Goal: Task Accomplishment & Management: Manage account settings

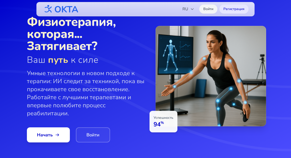
click at [206, 11] on link "Войти" at bounding box center [208, 9] width 18 height 9
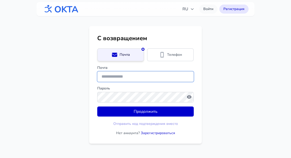
click at [123, 76] on input "Почта" at bounding box center [145, 76] width 96 height 11
paste input "**********"
type input "**********"
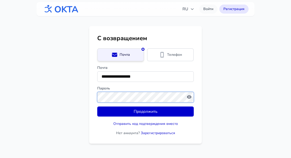
click at [97, 106] on button "Продолжить" at bounding box center [145, 111] width 96 height 10
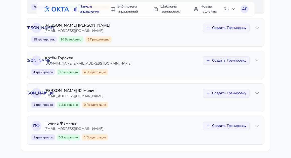
scroll to position [82, 0]
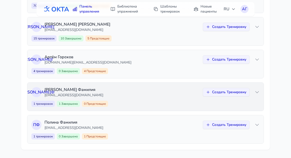
click at [147, 94] on p "[EMAIL_ADDRESS][DOMAIN_NAME]" at bounding box center [121, 95] width 155 height 5
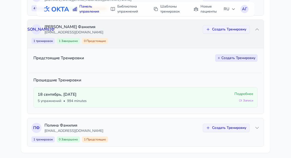
scroll to position [148, 0]
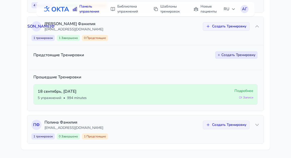
click at [239, 91] on span "Подробнее" at bounding box center [243, 90] width 19 height 5
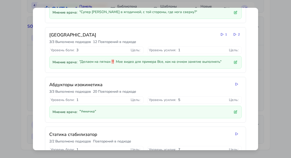
scroll to position [82, 0]
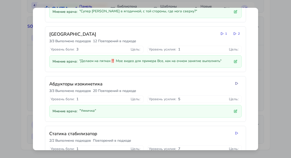
click at [237, 83] on icon at bounding box center [236, 83] width 4 height 4
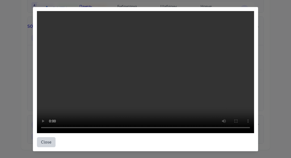
click at [48, 143] on button "Close" at bounding box center [46, 142] width 19 height 10
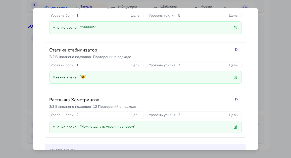
scroll to position [165, 0]
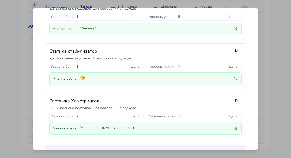
click at [236, 51] on icon at bounding box center [236, 50] width 2 height 3
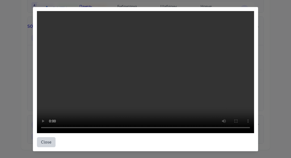
click at [48, 143] on button "Close" at bounding box center [46, 142] width 19 height 10
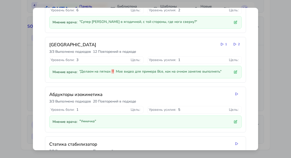
scroll to position [71, 0]
click at [235, 45] on icon at bounding box center [235, 45] width 4 height 4
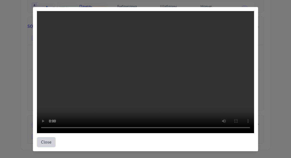
click at [48, 143] on button "Close" at bounding box center [46, 142] width 19 height 10
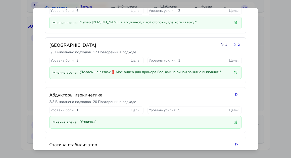
click at [223, 44] on icon at bounding box center [222, 44] width 2 height 3
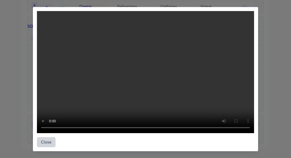
click at [48, 142] on button "Close" at bounding box center [46, 142] width 19 height 10
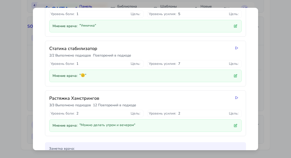
scroll to position [214, 0]
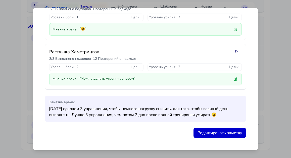
click at [236, 52] on icon at bounding box center [236, 51] width 4 height 4
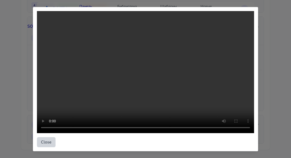
click at [49, 142] on button "Close" at bounding box center [46, 142] width 19 height 10
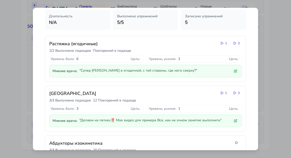
scroll to position [0, 0]
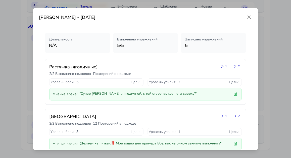
click at [249, 16] on icon at bounding box center [249, 17] width 6 height 6
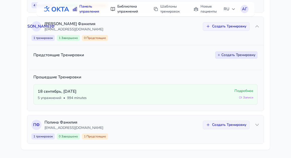
click at [129, 12] on link "Библиотека упражнений" at bounding box center [126, 9] width 39 height 14
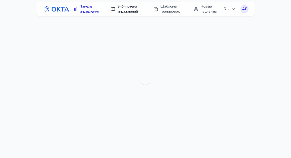
scroll to position [16, 0]
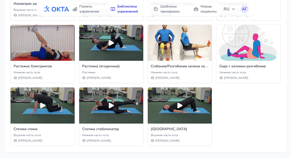
scroll to position [186, 0]
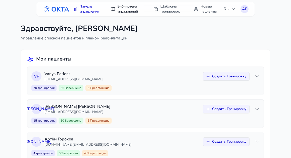
click at [122, 9] on link "Библиотека упражнений" at bounding box center [126, 9] width 39 height 14
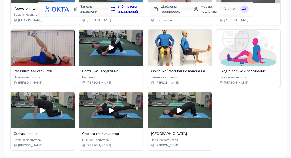
scroll to position [186, 0]
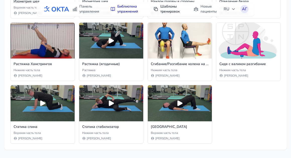
click at [167, 11] on link "Шаблоны тренировок" at bounding box center [168, 9] width 36 height 14
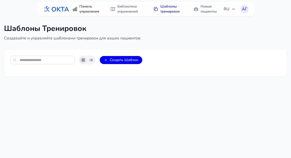
click at [84, 10] on link "Панель управления" at bounding box center [86, 9] width 34 height 14
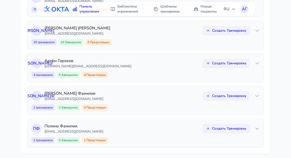
scroll to position [82, 0]
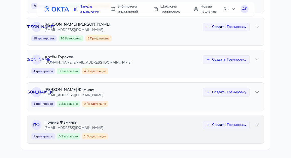
click at [91, 122] on p "[PERSON_NAME]" at bounding box center [121, 122] width 155 height 6
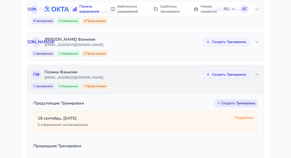
scroll to position [136, 0]
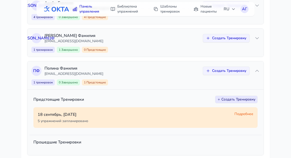
click at [242, 114] on span "Подробнее" at bounding box center [243, 113] width 19 height 5
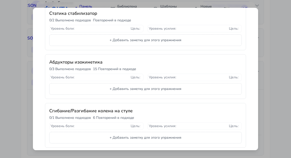
scroll to position [0, 0]
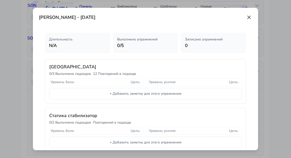
click at [250, 17] on icon at bounding box center [249, 17] width 6 height 6
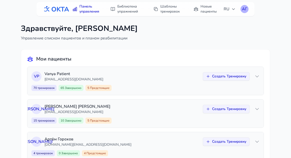
click at [246, 9] on div "АГ" at bounding box center [244, 9] width 8 height 8
click at [163, 78] on div "Панель управления Библиотека упражнений Шаблоны тренировок Новые пациенты RU АГ…" at bounding box center [145, 153] width 291 height 306
click at [163, 78] on p "[EMAIL_ADDRESS][DOMAIN_NAME]" at bounding box center [121, 79] width 155 height 5
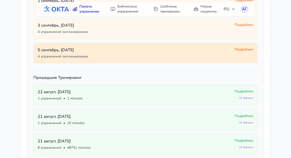
scroll to position [198, 0]
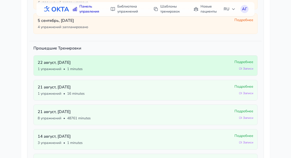
click at [241, 63] on span "Подробнее" at bounding box center [243, 61] width 19 height 5
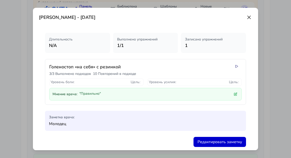
click at [237, 66] on icon at bounding box center [236, 66] width 4 height 4
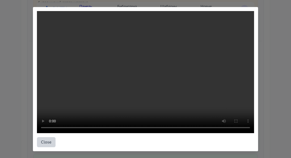
click at [49, 142] on button "Close" at bounding box center [46, 142] width 19 height 10
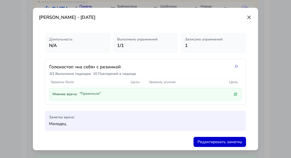
click at [249, 17] on icon at bounding box center [248, 17] width 3 height 3
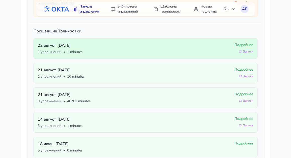
scroll to position [216, 0]
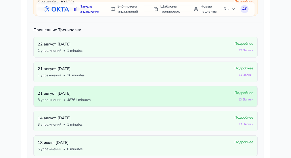
click at [247, 93] on span "Подробнее" at bounding box center [243, 92] width 19 height 5
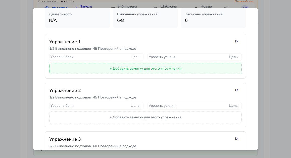
scroll to position [26, 0]
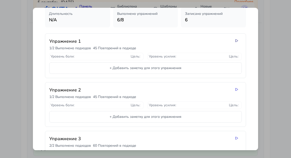
click at [236, 42] on icon at bounding box center [236, 41] width 4 height 4
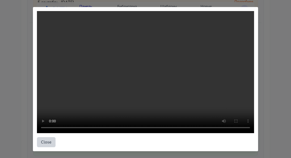
click at [47, 141] on button "Close" at bounding box center [46, 142] width 19 height 10
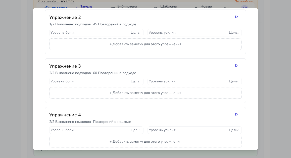
scroll to position [0, 0]
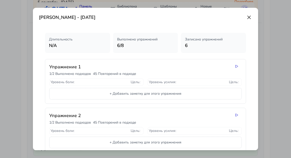
click at [248, 19] on icon at bounding box center [249, 17] width 6 height 6
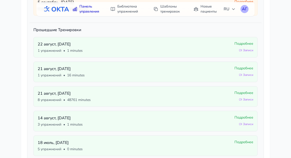
click at [245, 12] on div "АГ" at bounding box center [244, 9] width 8 height 8
click at [212, 31] on link "Выйти" at bounding box center [220, 29] width 56 height 9
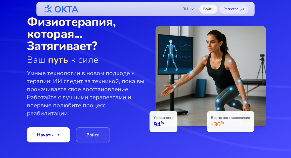
click at [209, 10] on link "Войти" at bounding box center [208, 9] width 18 height 9
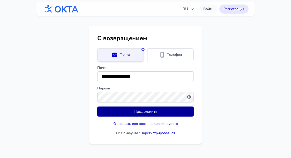
click at [144, 111] on button "Продолжить" at bounding box center [145, 111] width 96 height 10
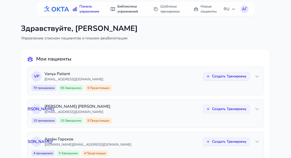
click at [127, 10] on link "Библиотека упражнений" at bounding box center [126, 9] width 39 height 14
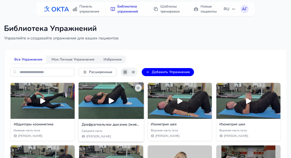
click at [113, 98] on icon at bounding box center [111, 101] width 8 height 8
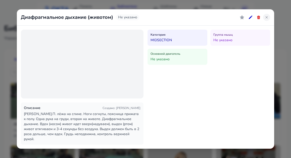
click at [265, 19] on icon at bounding box center [266, 17] width 4 height 4
